Goal: Check status

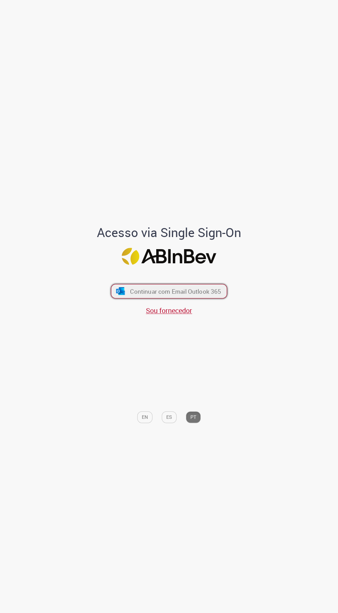
click at [192, 298] on button "Continuar com Email Outlook 365" at bounding box center [169, 291] width 116 height 15
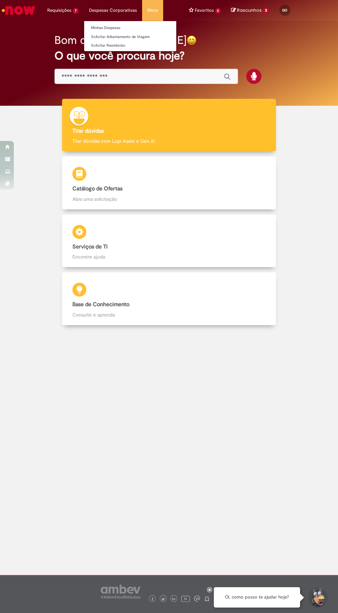
click at [84, 9] on li "Despesas Corporativas Minhas Despesas Solicitar Adiantamento de Viagem Solicita…" at bounding box center [63, 10] width 42 height 21
click at [130, 24] on link "Minhas Despesas" at bounding box center [130, 28] width 92 height 8
